Goal: Navigation & Orientation: Go to known website

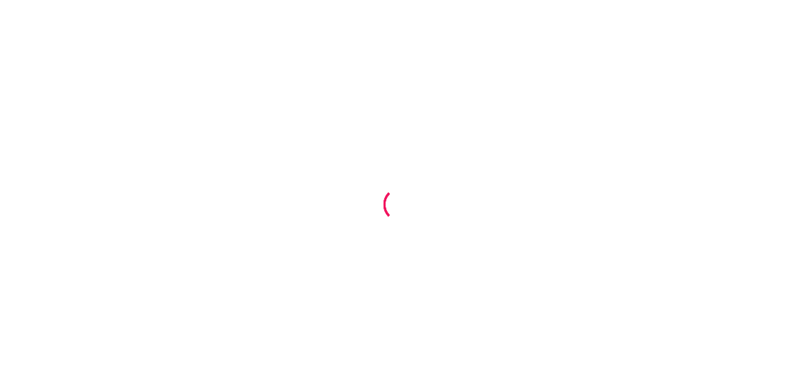
click at [485, 332] on div at bounding box center [405, 185] width 811 height 371
